Goal: Complete application form

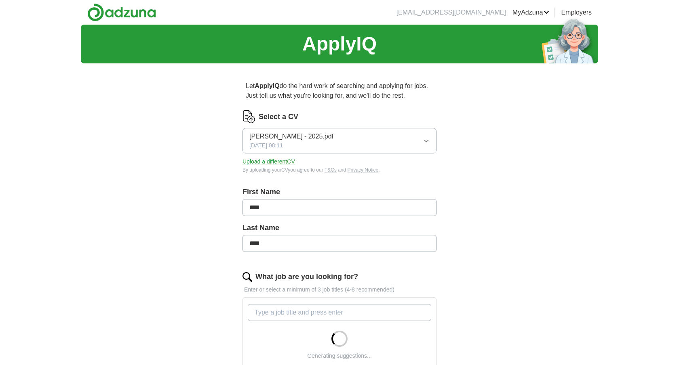
click at [373, 141] on button "[PERSON_NAME] - 2025.pdf [DATE] 08:11" at bounding box center [339, 140] width 194 height 25
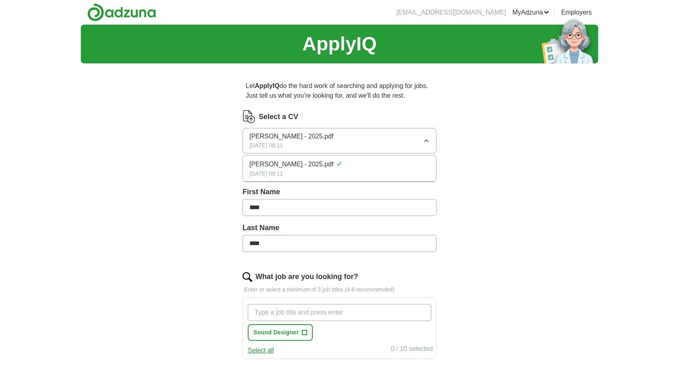
click at [403, 139] on button "[PERSON_NAME] - 2025.pdf [DATE] 08:11" at bounding box center [339, 140] width 194 height 25
click at [257, 161] on button "Upload a different CV" at bounding box center [268, 162] width 53 height 8
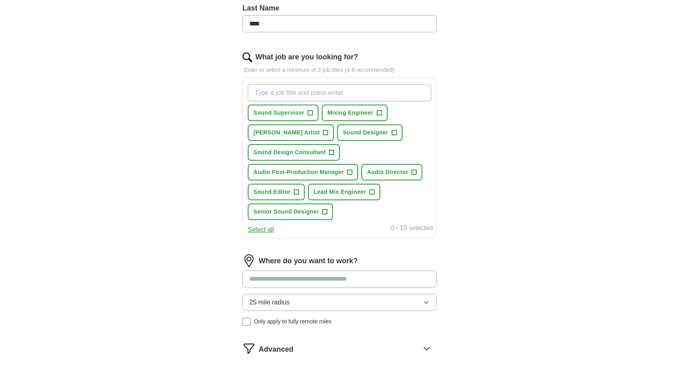
scroll to position [225, 0]
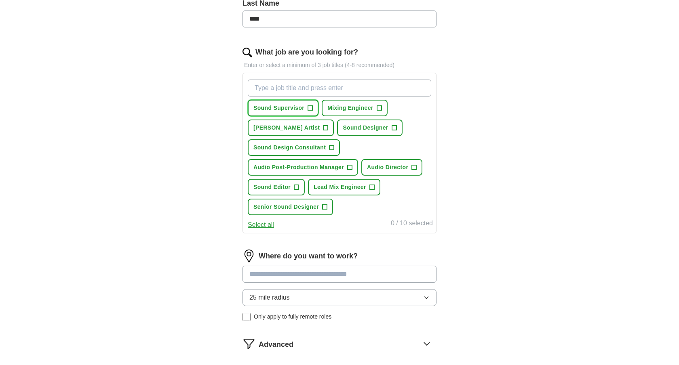
drag, startPoint x: 310, startPoint y: 107, endPoint x: 317, endPoint y: 109, distance: 7.5
click at [310, 107] on span "+" at bounding box center [310, 108] width 5 height 6
click at [367, 109] on span "Mixing Engineer" at bounding box center [350, 108] width 46 height 8
click at [383, 129] on div "Sound Supervisor ✓ × Mixing Engineer ✓ × [PERSON_NAME] Artist + Sound Designer …" at bounding box center [339, 147] width 187 height 142
click at [350, 129] on span "Sound Designer" at bounding box center [365, 128] width 45 height 8
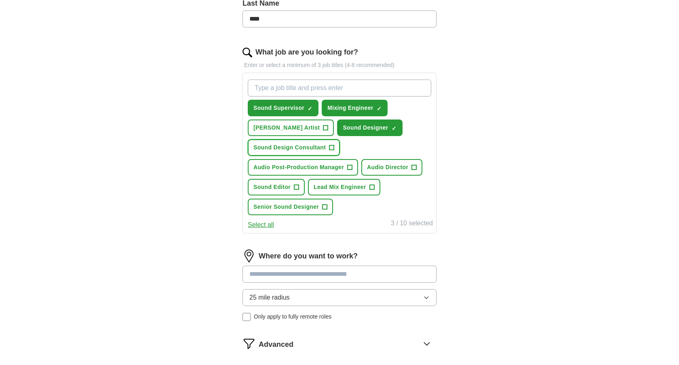
drag, startPoint x: 304, startPoint y: 150, endPoint x: 299, endPoint y: 157, distance: 8.2
click at [304, 150] on span "Sound Design Consultant" at bounding box center [289, 147] width 72 height 8
drag, startPoint x: 299, startPoint y: 171, endPoint x: 331, endPoint y: 170, distance: 31.9
click at [300, 171] on span "Audio Post-Production Manager" at bounding box center [298, 167] width 91 height 8
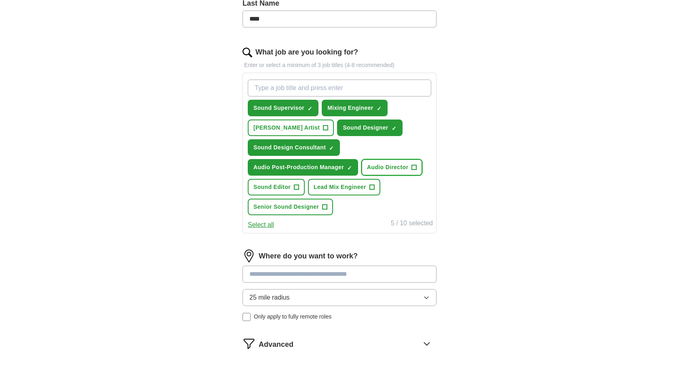
drag, startPoint x: 386, startPoint y: 164, endPoint x: 391, endPoint y: 175, distance: 12.1
click at [386, 164] on span "Audio Director" at bounding box center [387, 167] width 41 height 8
drag, startPoint x: 366, startPoint y: 183, endPoint x: 340, endPoint y: 197, distance: 29.7
click at [366, 183] on button "Lead Mix Engineer +" at bounding box center [344, 187] width 72 height 17
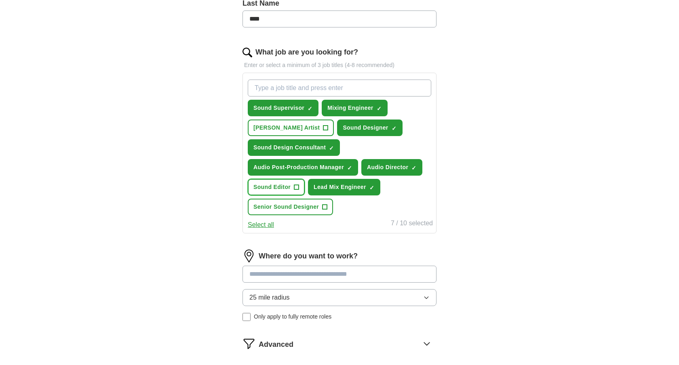
drag, startPoint x: 282, startPoint y: 191, endPoint x: 286, endPoint y: 195, distance: 5.4
click at [282, 191] on button "Sound Editor +" at bounding box center [276, 187] width 57 height 17
click at [304, 210] on span "Senior Sound Designer" at bounding box center [285, 207] width 65 height 8
click at [283, 90] on input "What job are you looking for?" at bounding box center [339, 88] width 183 height 17
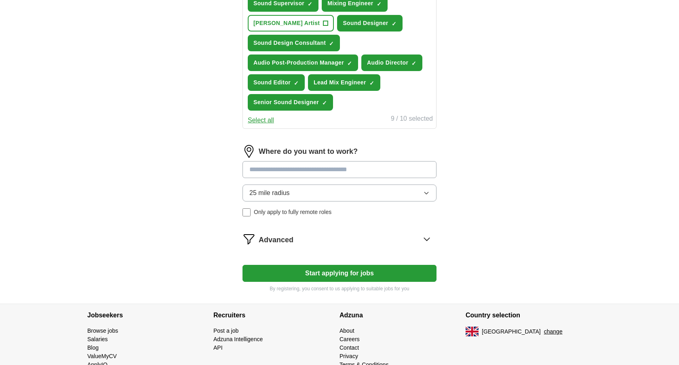
scroll to position [331, 0]
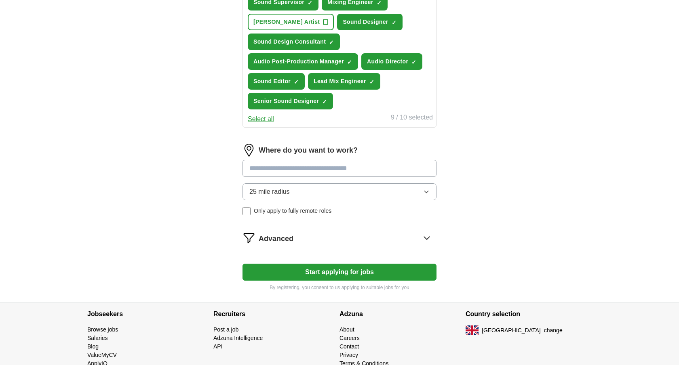
click at [274, 169] on input at bounding box center [339, 168] width 194 height 17
type input "******"
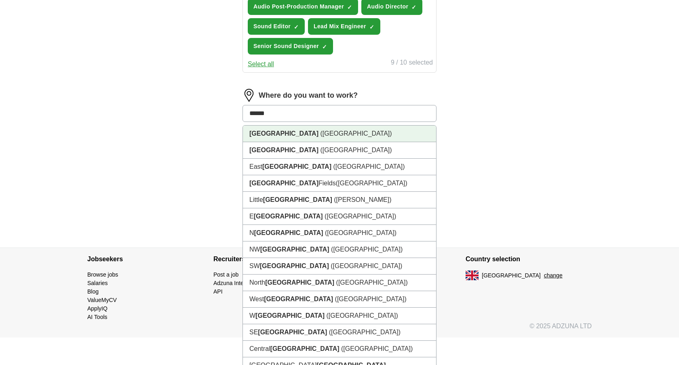
click at [272, 133] on strong "[GEOGRAPHIC_DATA]" at bounding box center [283, 133] width 69 height 7
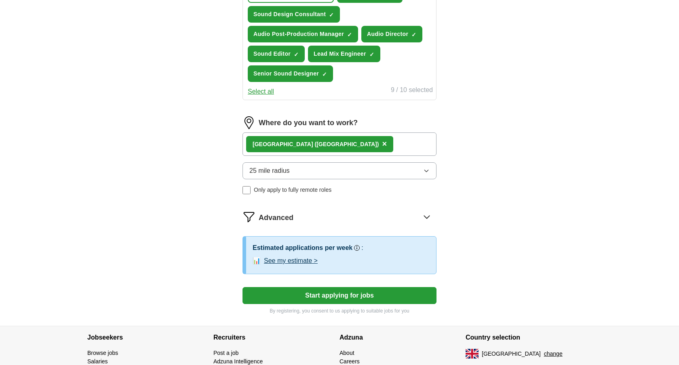
click at [273, 167] on span "25 mile radius" at bounding box center [269, 171] width 40 height 10
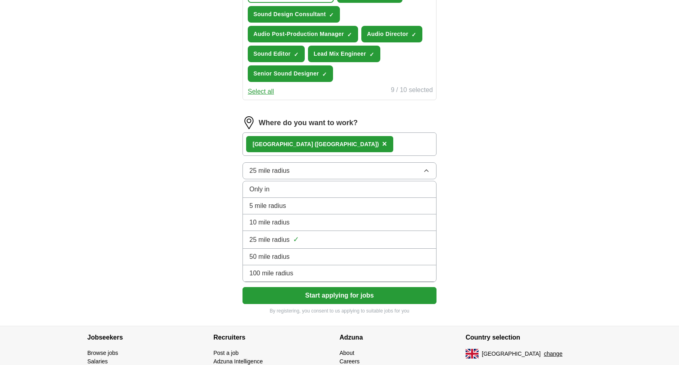
click at [278, 256] on span "50 mile radius" at bounding box center [269, 257] width 40 height 10
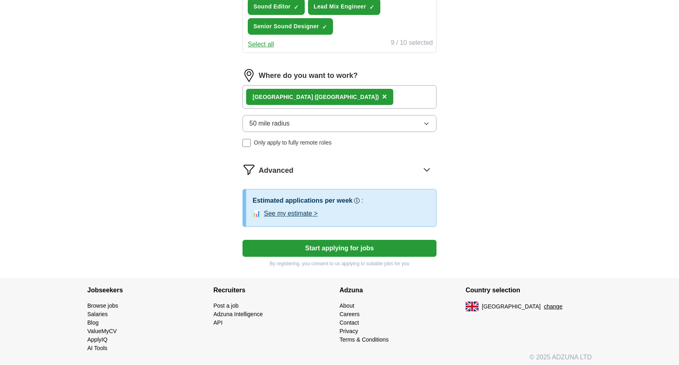
click at [339, 250] on button "Start applying for jobs" at bounding box center [339, 248] width 194 height 17
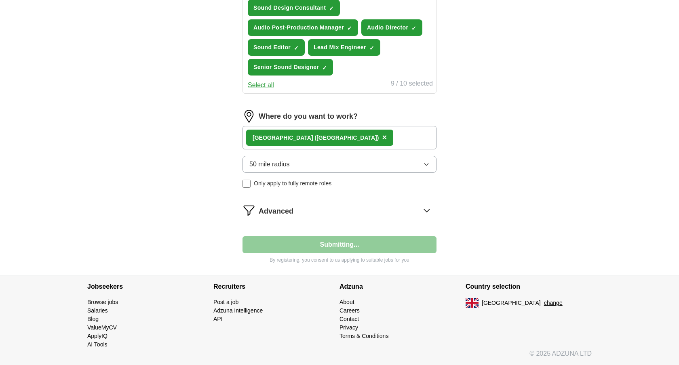
scroll to position [365, 0]
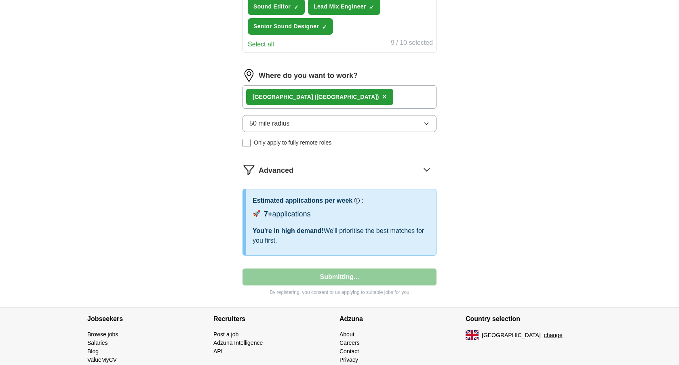
select select "**"
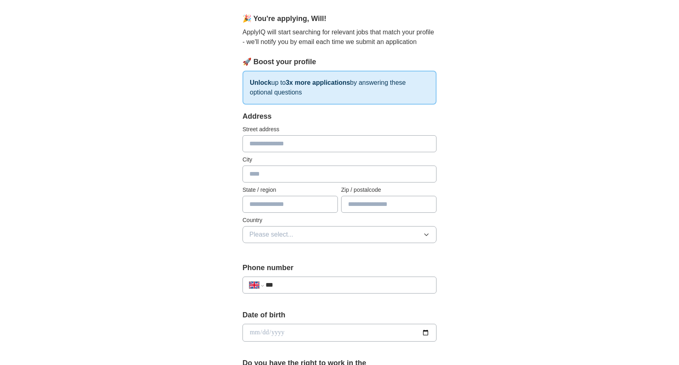
scroll to position [70, 0]
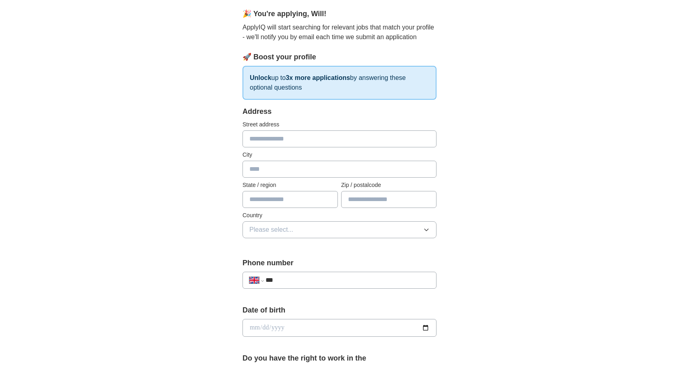
click at [263, 139] on input "text" at bounding box center [339, 139] width 194 height 17
type input "**********"
type input "*********"
type input "**********"
type input "*******"
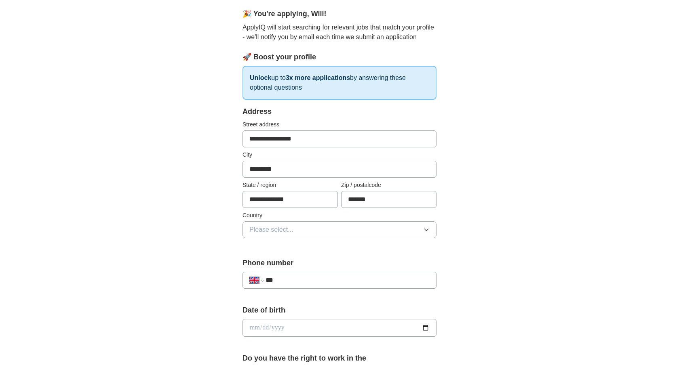
scroll to position [77, 0]
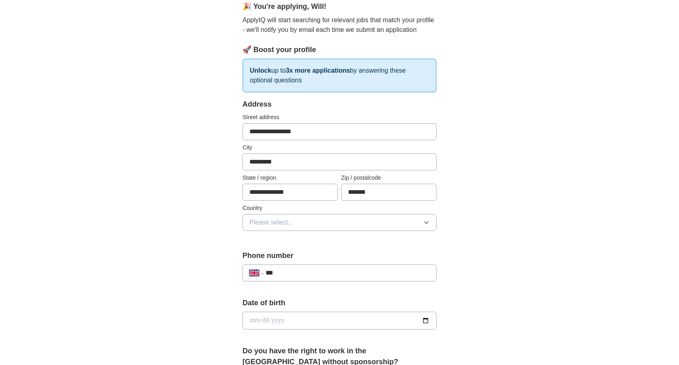
click at [270, 228] on button "Please select..." at bounding box center [339, 222] width 194 height 17
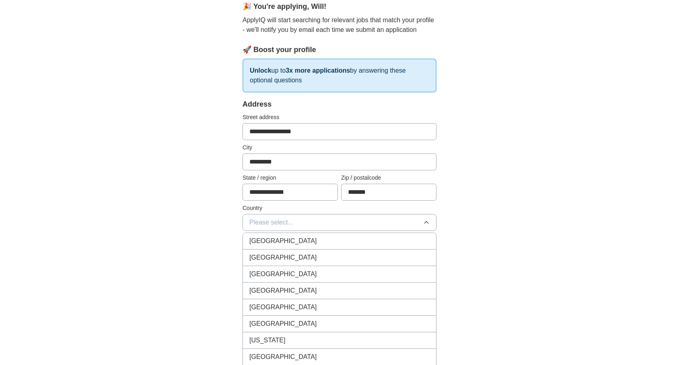
click at [281, 242] on span "[GEOGRAPHIC_DATA]" at bounding box center [282, 241] width 67 height 10
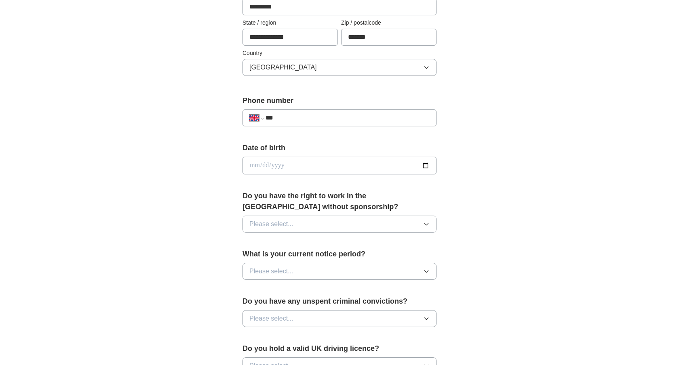
scroll to position [236, 0]
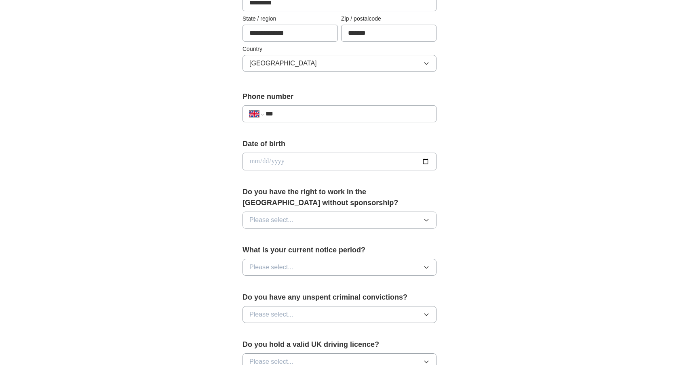
click at [291, 109] on input "***" at bounding box center [348, 114] width 164 height 10
type input "**********"
click at [256, 168] on input "date" at bounding box center [339, 162] width 194 height 18
click at [251, 162] on input "date" at bounding box center [339, 162] width 194 height 18
click at [253, 161] on input "date" at bounding box center [339, 162] width 194 height 18
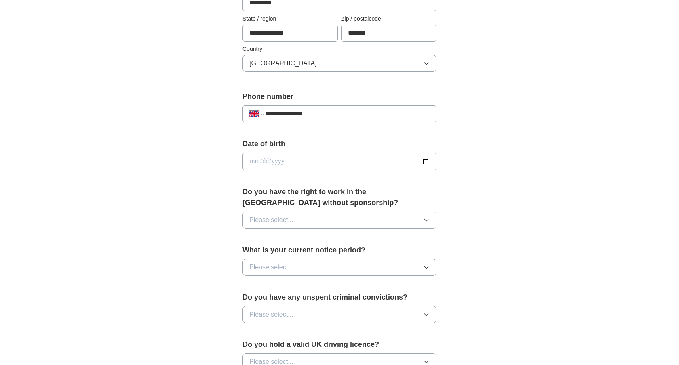
click at [274, 161] on input "date" at bounding box center [339, 162] width 194 height 18
type input "**********"
click at [226, 183] on div "**********" at bounding box center [339, 174] width 259 height 680
click at [283, 222] on span "Please select..." at bounding box center [271, 220] width 44 height 10
click at [262, 240] on div "Yes" at bounding box center [339, 239] width 180 height 10
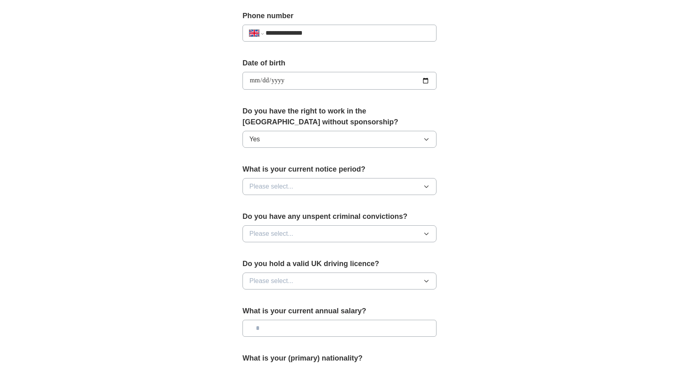
scroll to position [318, 0]
click at [289, 187] on span "Please select..." at bounding box center [271, 186] width 44 height 10
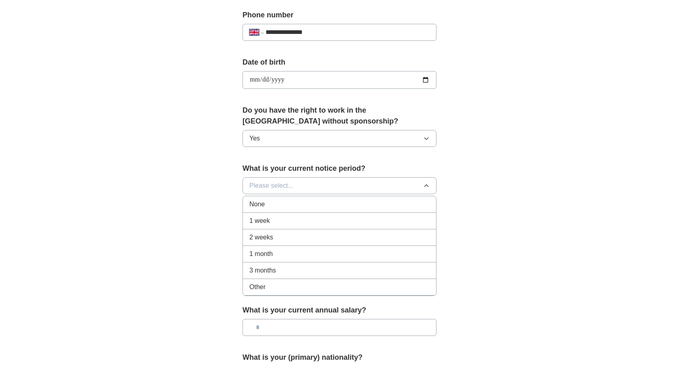
click at [261, 207] on span "None" at bounding box center [256, 205] width 15 height 10
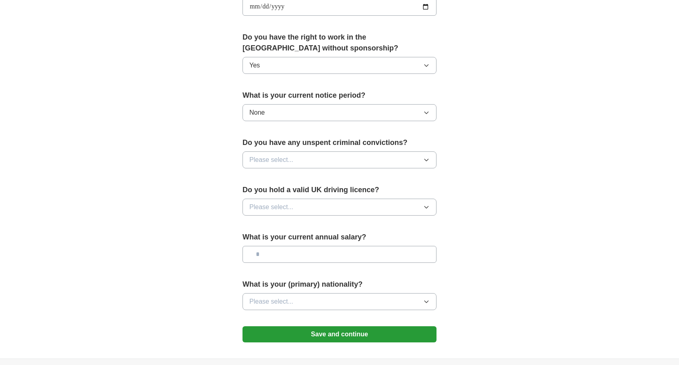
scroll to position [397, 0]
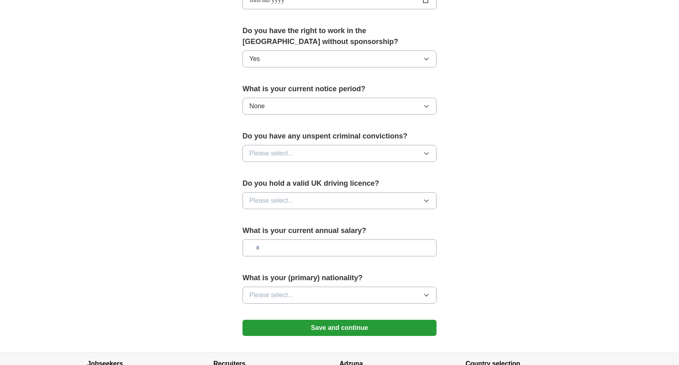
click at [282, 153] on span "Please select..." at bounding box center [271, 154] width 44 height 10
click at [263, 188] on div "No" at bounding box center [339, 189] width 180 height 10
click at [266, 202] on span "Please select..." at bounding box center [271, 201] width 44 height 10
click at [257, 219] on span "Yes" at bounding box center [254, 220] width 11 height 10
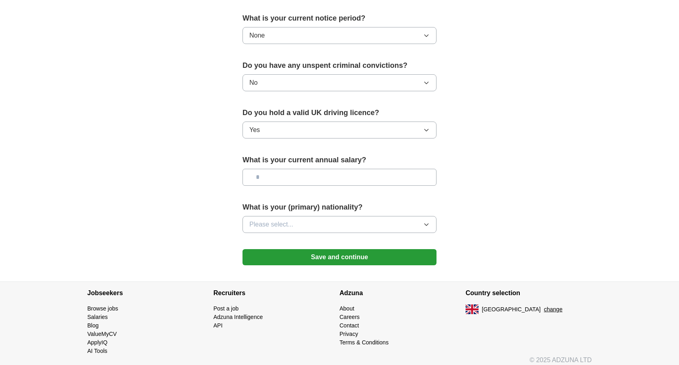
scroll to position [468, 0]
click at [312, 173] on input "text" at bounding box center [339, 177] width 194 height 17
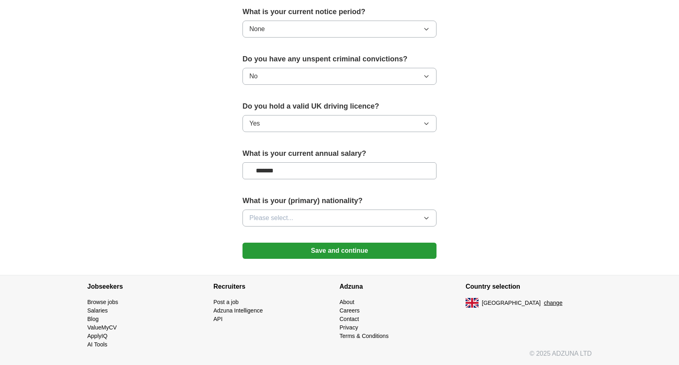
type input "*******"
click at [262, 219] on span "Please select..." at bounding box center [271, 218] width 44 height 10
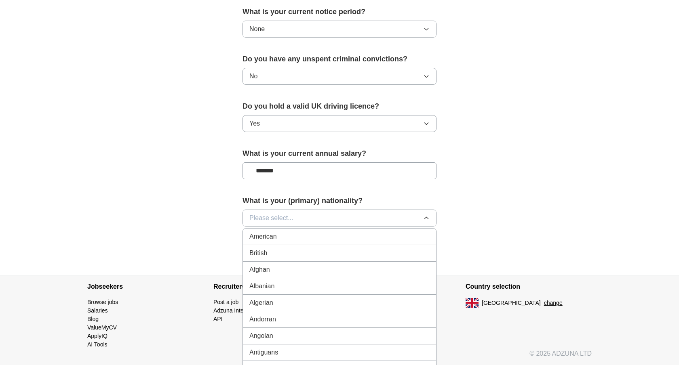
click at [263, 253] on span "British" at bounding box center [258, 254] width 18 height 10
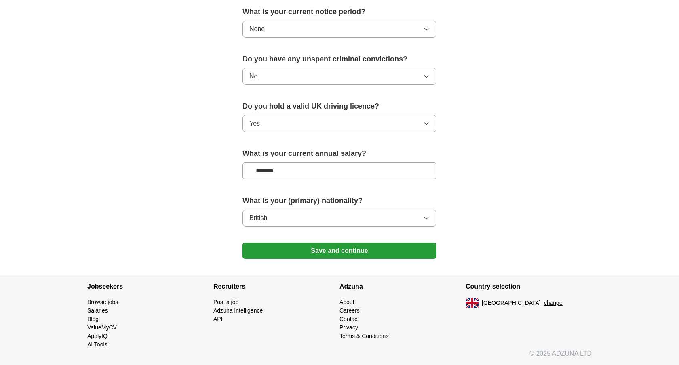
click at [333, 245] on button "Save and continue" at bounding box center [339, 251] width 194 height 16
